Goal: Information Seeking & Learning: Find specific fact

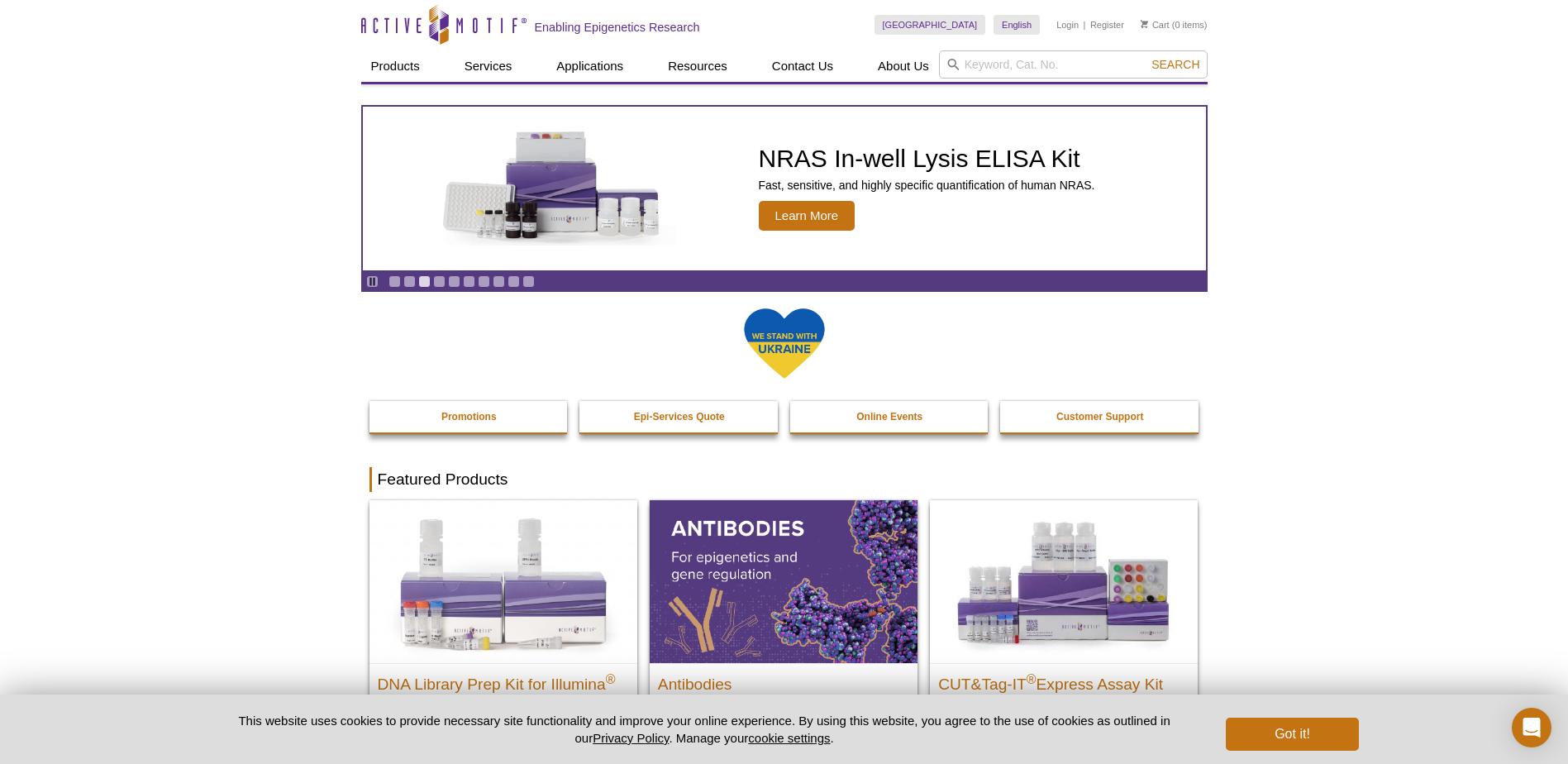
drag, startPoint x: 1392, startPoint y: 136, endPoint x: 1177, endPoint y: 102, distance: 217.7
click at [1028, 54] on input "search" at bounding box center [1073, 65] width 269 height 28
paste input "Mitotic Assays"
type input "Mitotic Assays"
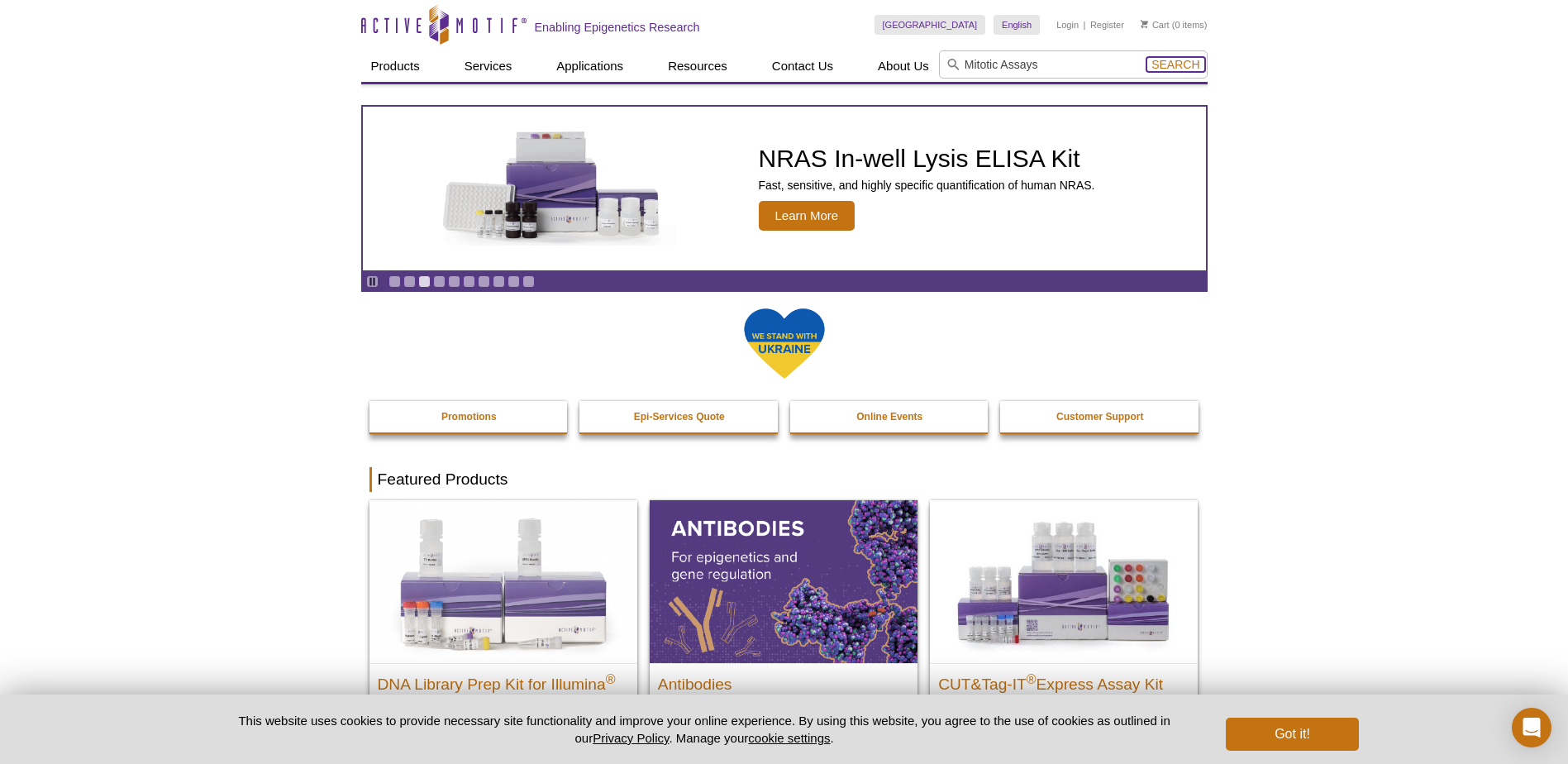
click at [1174, 63] on span "Search" at bounding box center [1175, 64] width 48 height 13
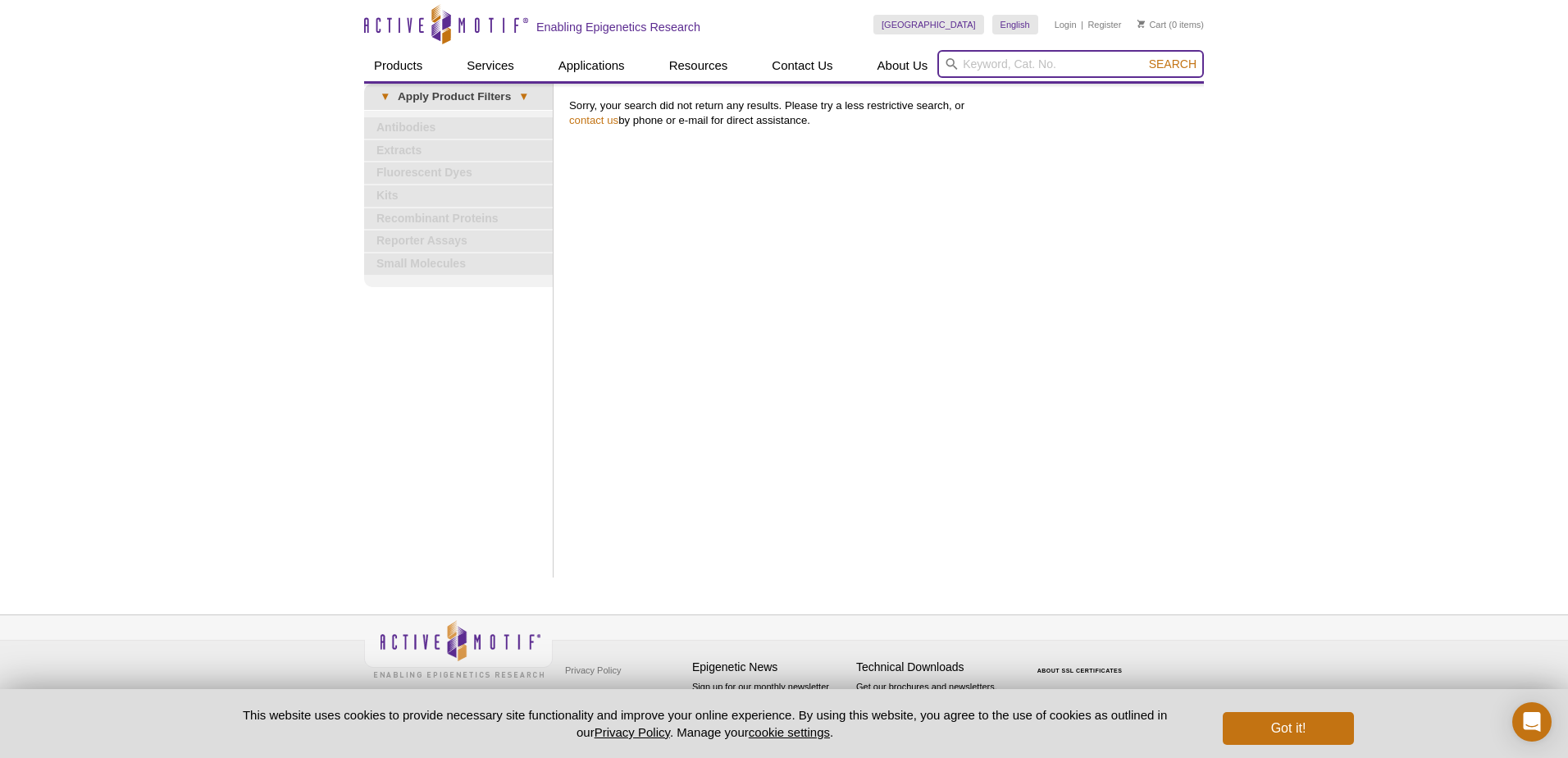
click at [1024, 64] on input "search" at bounding box center [1071, 64] width 267 height 28
type input "mitotic"
click at [1144, 56] on button "Search" at bounding box center [1172, 63] width 57 height 15
click at [1160, 70] on span "Search" at bounding box center [1173, 63] width 48 height 13
click at [389, 195] on link "Kits" at bounding box center [459, 195] width 188 height 21
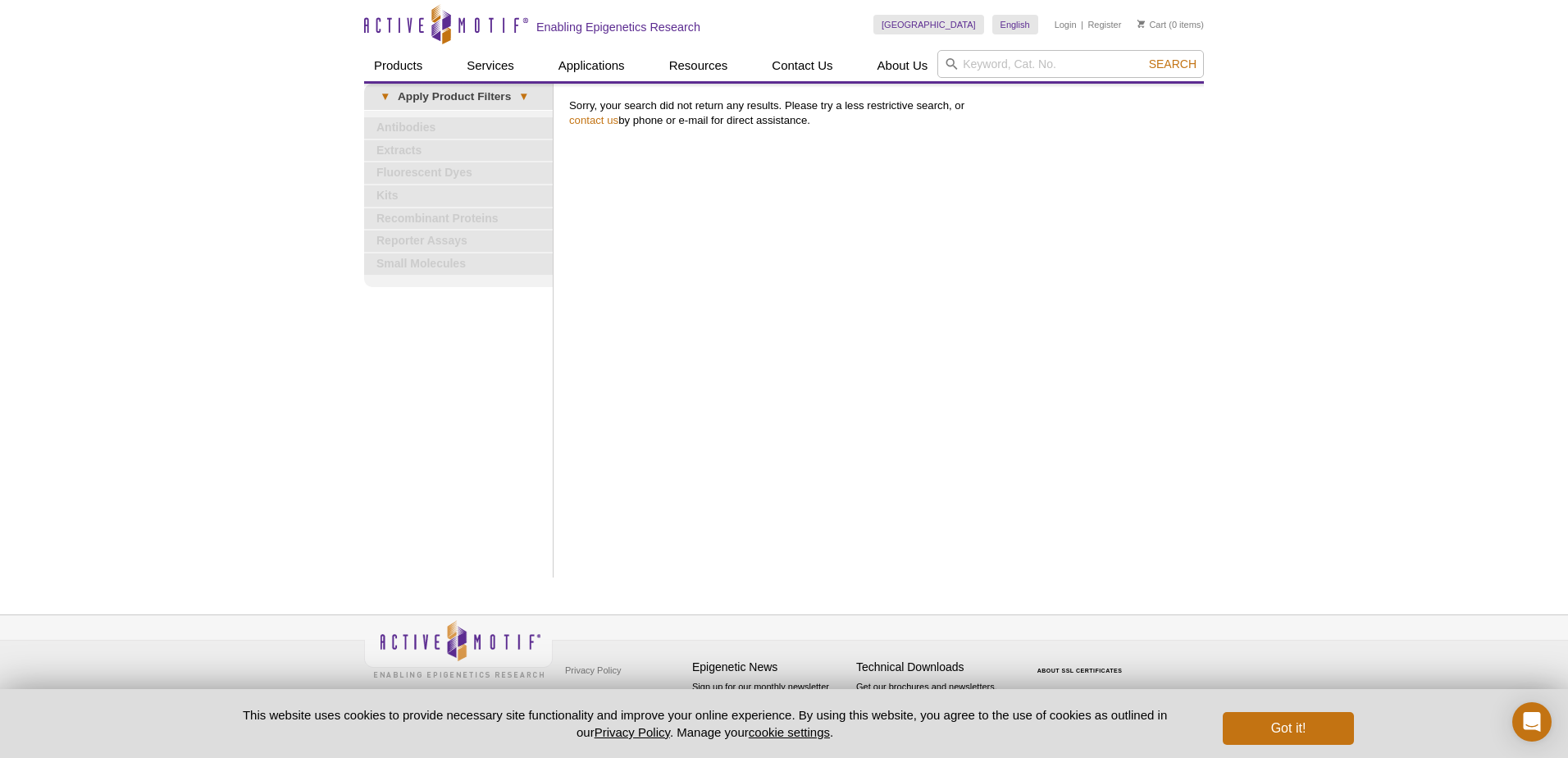
click at [828, 245] on div "Print Results Sorry, your search did not return any results. Please try a less …" at bounding box center [882, 330] width 643 height 494
click at [473, 90] on link "▾ Apply Product Filters ▾" at bounding box center [459, 97] width 188 height 26
click at [930, 247] on div "Print Results Sorry, your search did not return any results. Please try a less …" at bounding box center [882, 330] width 643 height 494
click at [1014, 71] on input "search" at bounding box center [1071, 64] width 267 height 28
type input "kit"
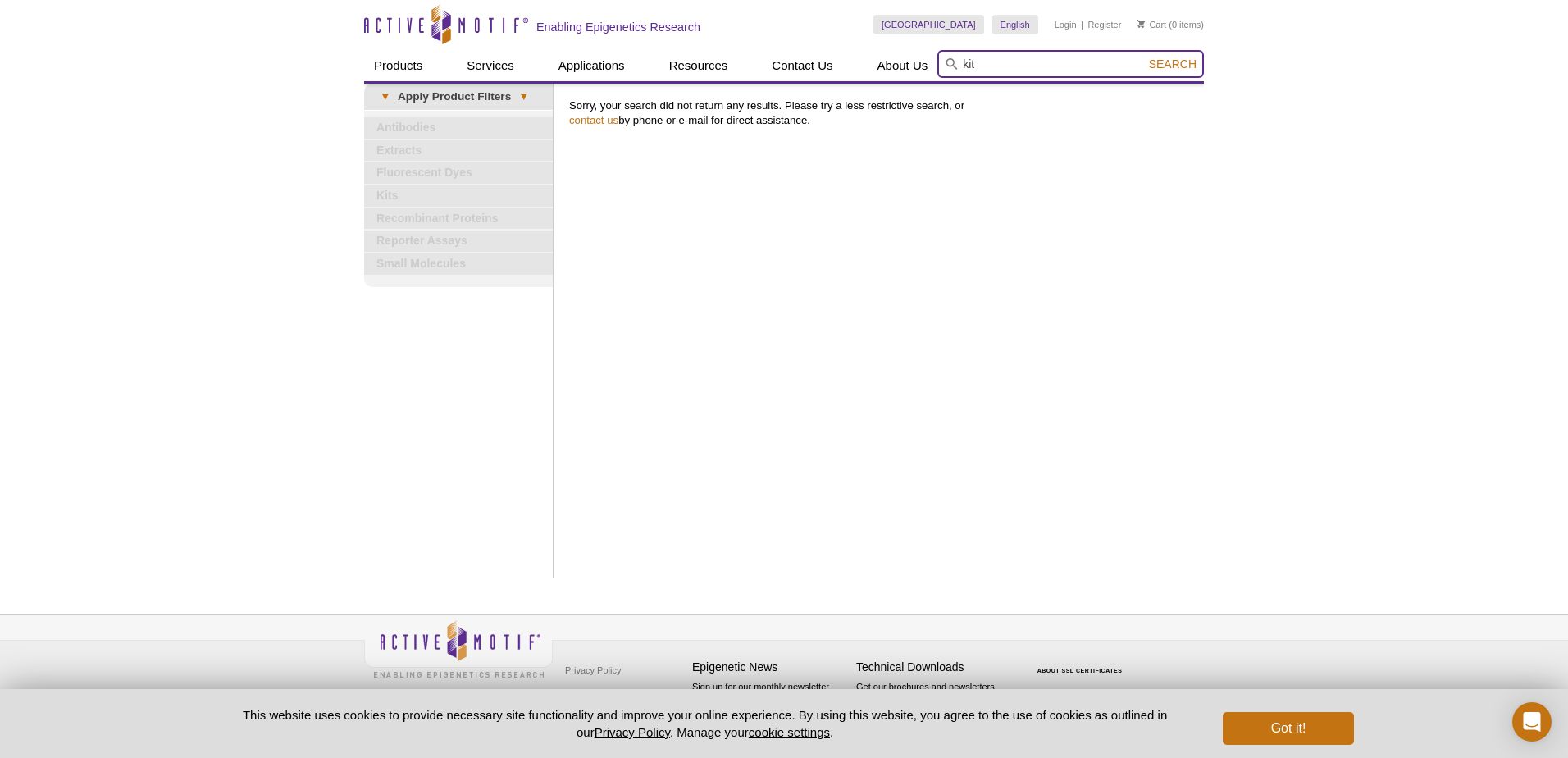
click at [1144, 56] on button "Search" at bounding box center [1172, 63] width 57 height 15
click at [1171, 63] on span "Search" at bounding box center [1173, 63] width 48 height 13
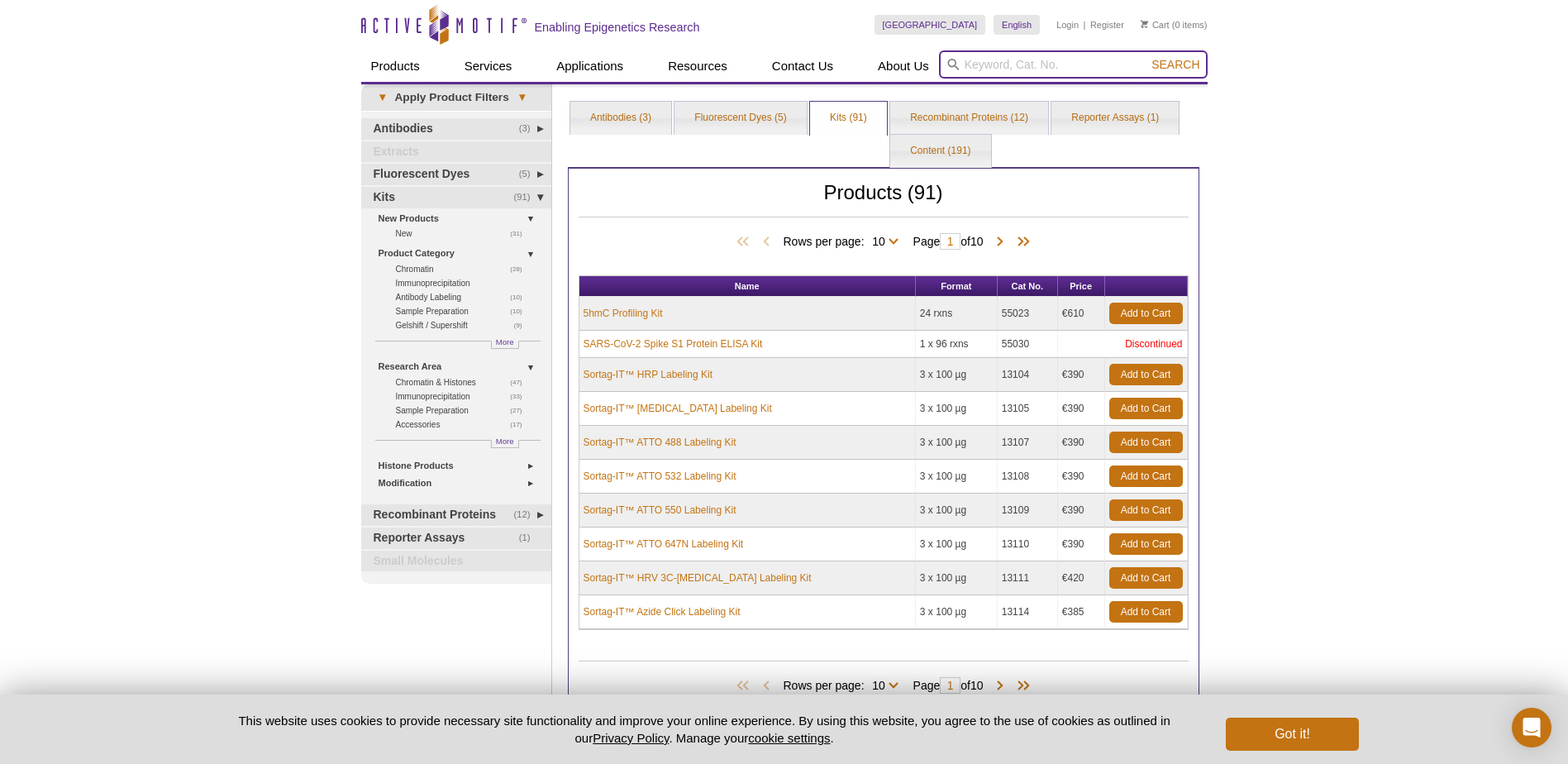
click at [1033, 59] on input "search" at bounding box center [1073, 65] width 269 height 28
click at [965, 91] on strong "mitotic" at bounding box center [962, 91] width 35 height 12
type input "mitotic"
click at [1168, 67] on span "Search" at bounding box center [1175, 64] width 48 height 13
